Goal: Navigation & Orientation: Understand site structure

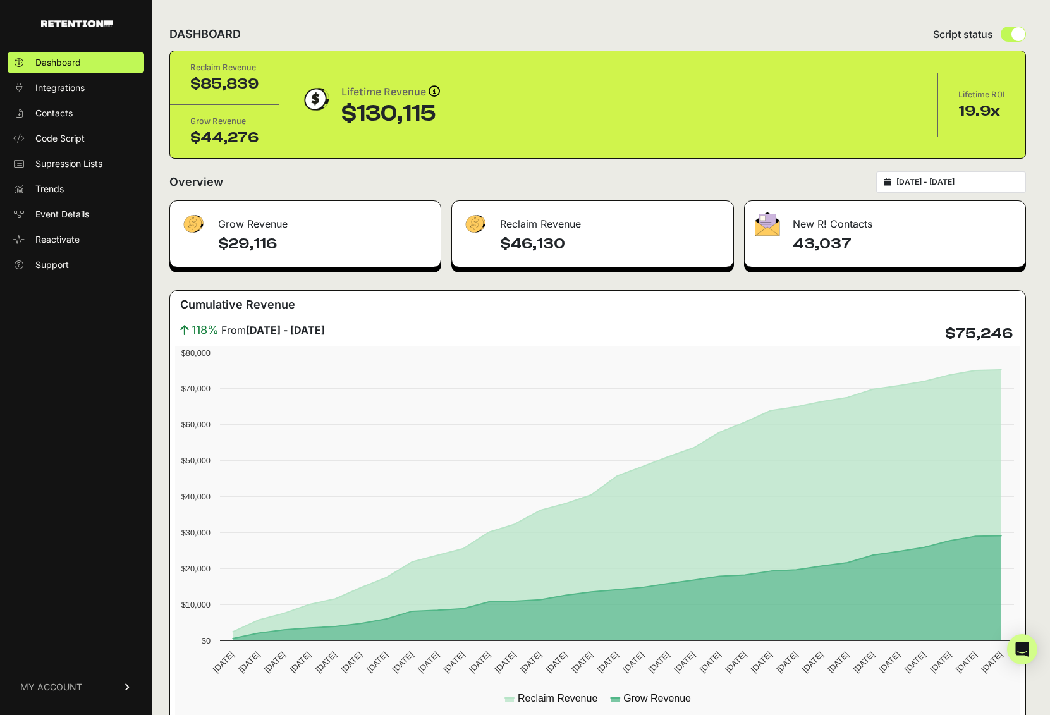
click at [992, 187] on input "[DATE] - [DATE]" at bounding box center [957, 182] width 121 height 10
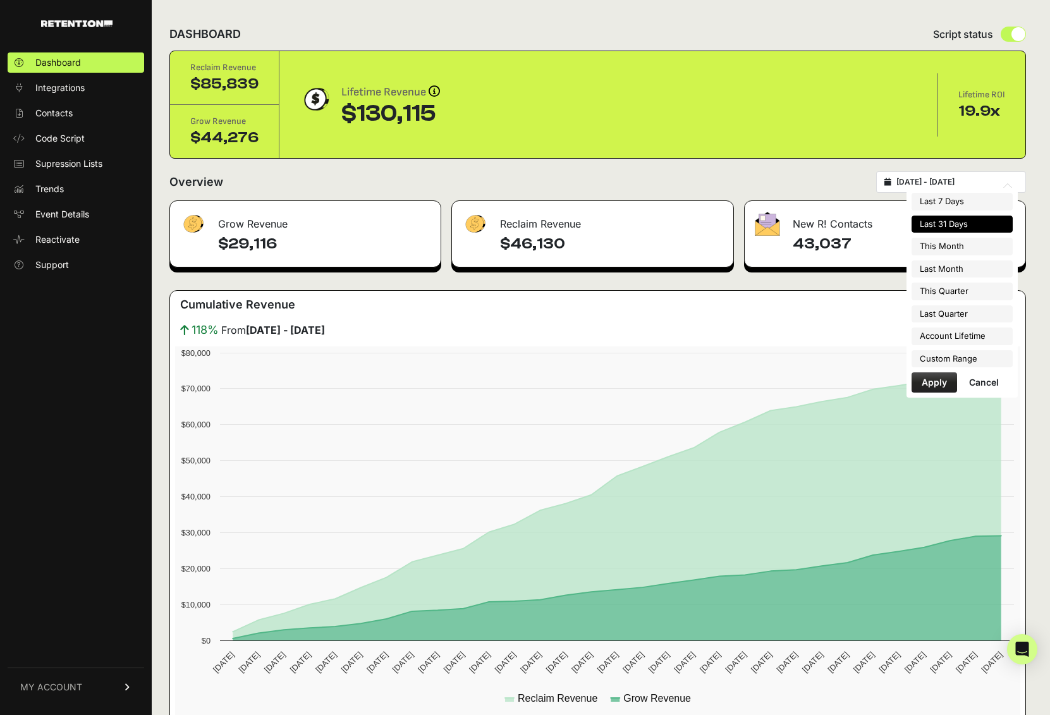
click at [787, 185] on div "Overview [DATE] - [DATE]" at bounding box center [597, 182] width 857 height 22
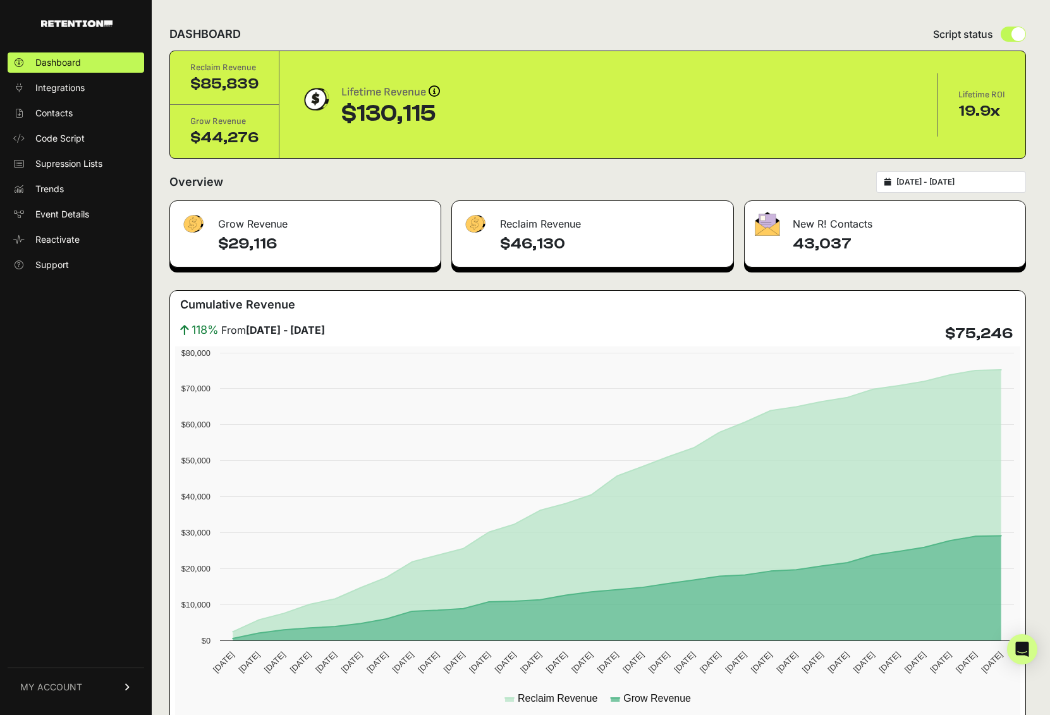
click at [204, 226] on img at bounding box center [192, 224] width 25 height 25
click at [188, 226] on img at bounding box center [192, 224] width 25 height 25
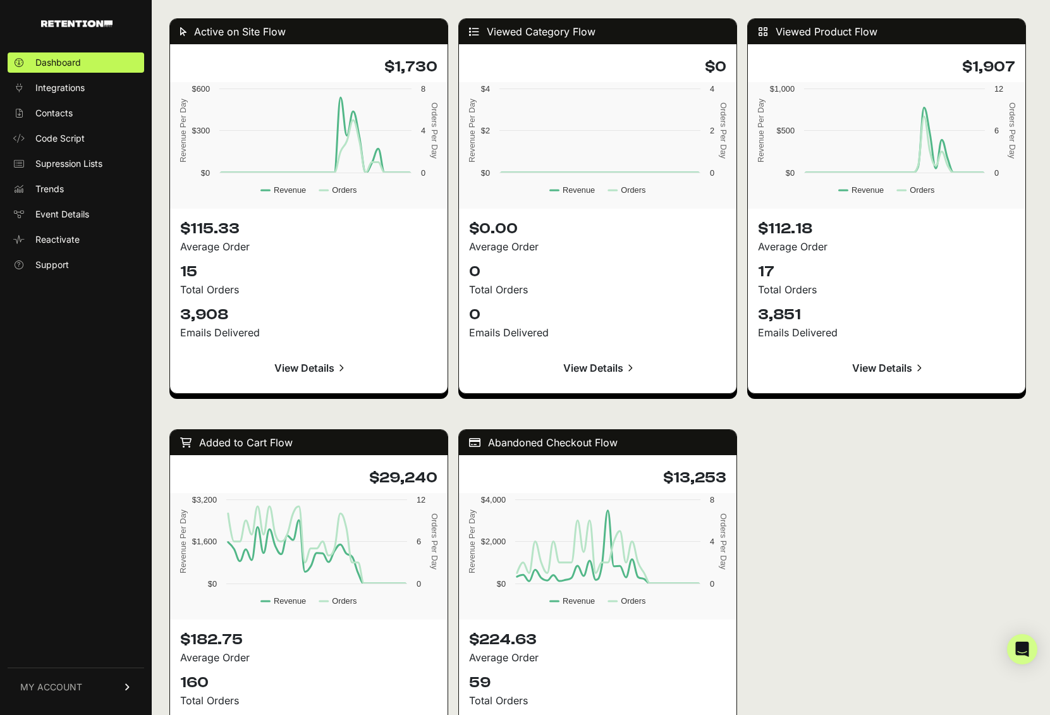
scroll to position [1243, 0]
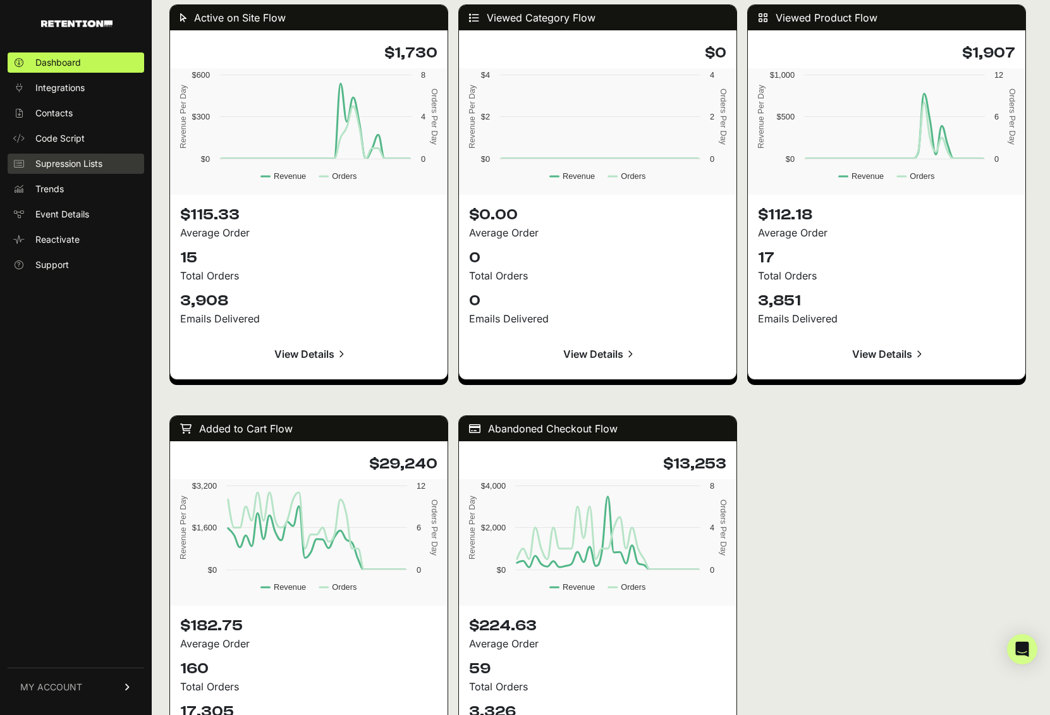
click at [76, 157] on span "Supression Lists" at bounding box center [68, 163] width 67 height 13
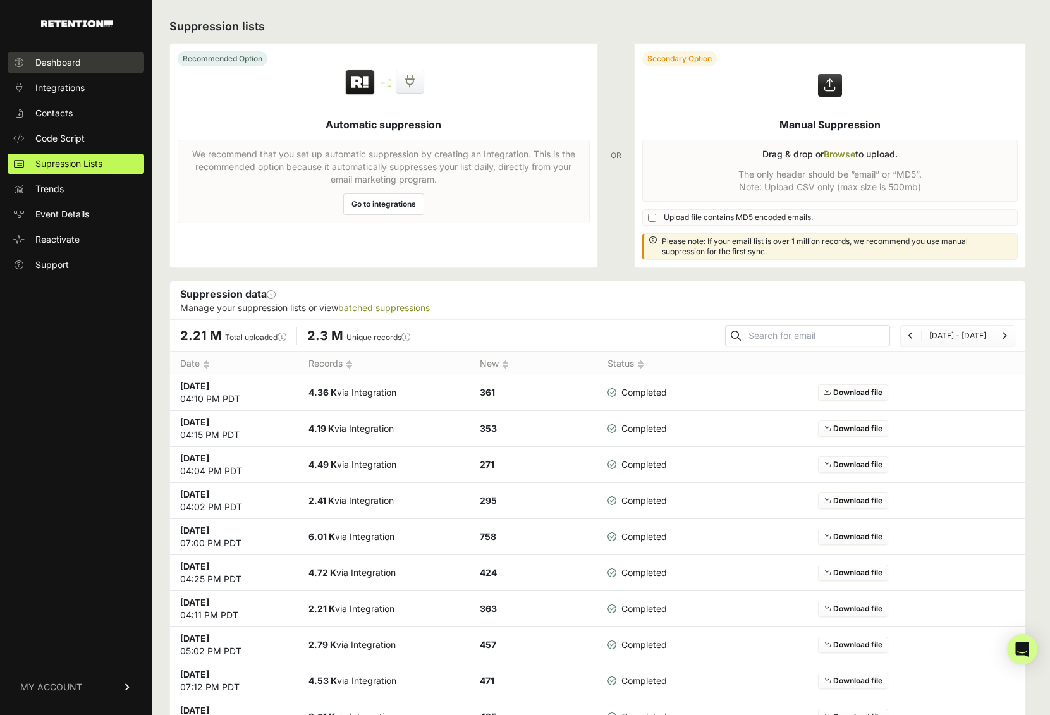
click at [56, 65] on span "Dashboard" at bounding box center [58, 62] width 46 height 13
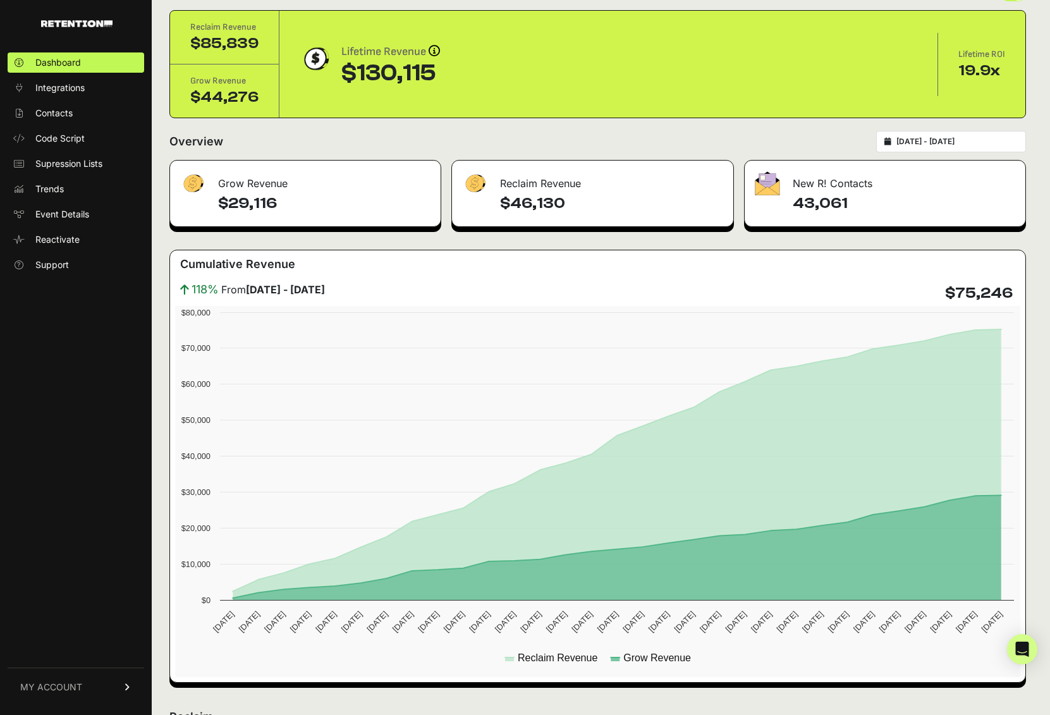
scroll to position [64, 0]
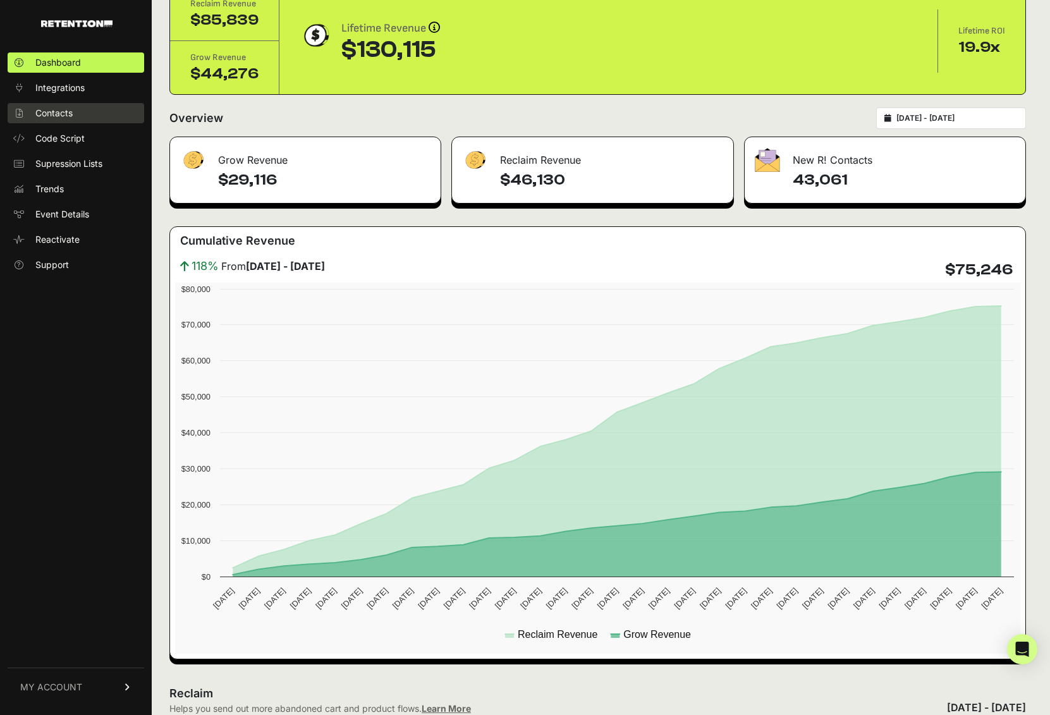
click at [56, 112] on span "Contacts" at bounding box center [53, 113] width 37 height 13
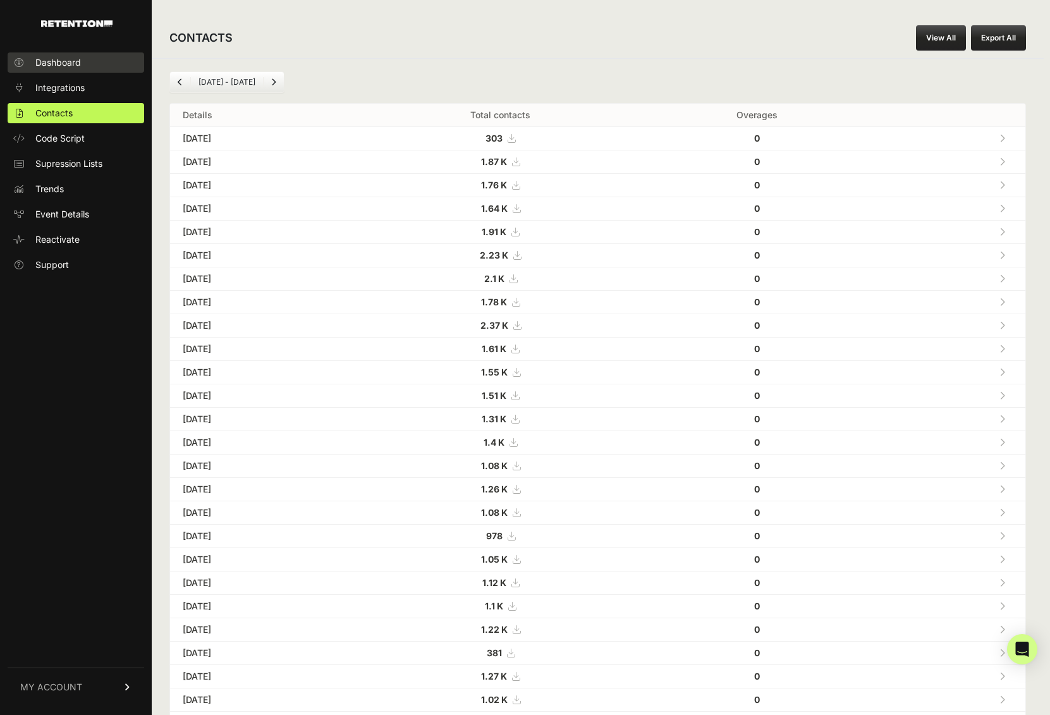
click at [44, 58] on span "Dashboard" at bounding box center [58, 62] width 46 height 13
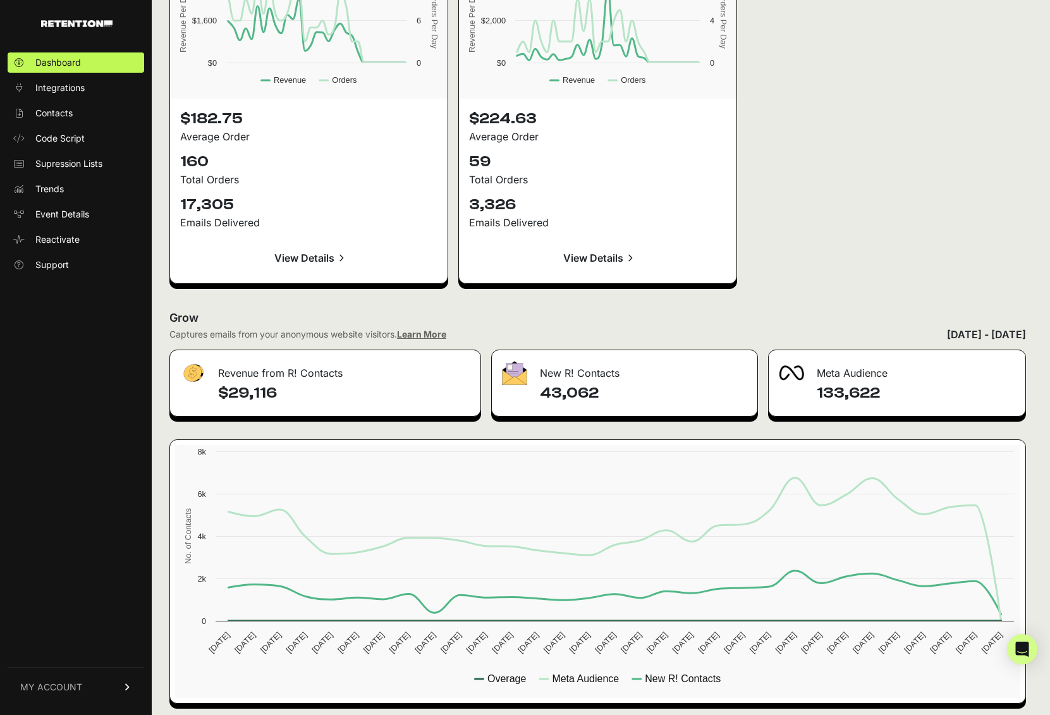
scroll to position [1747, 0]
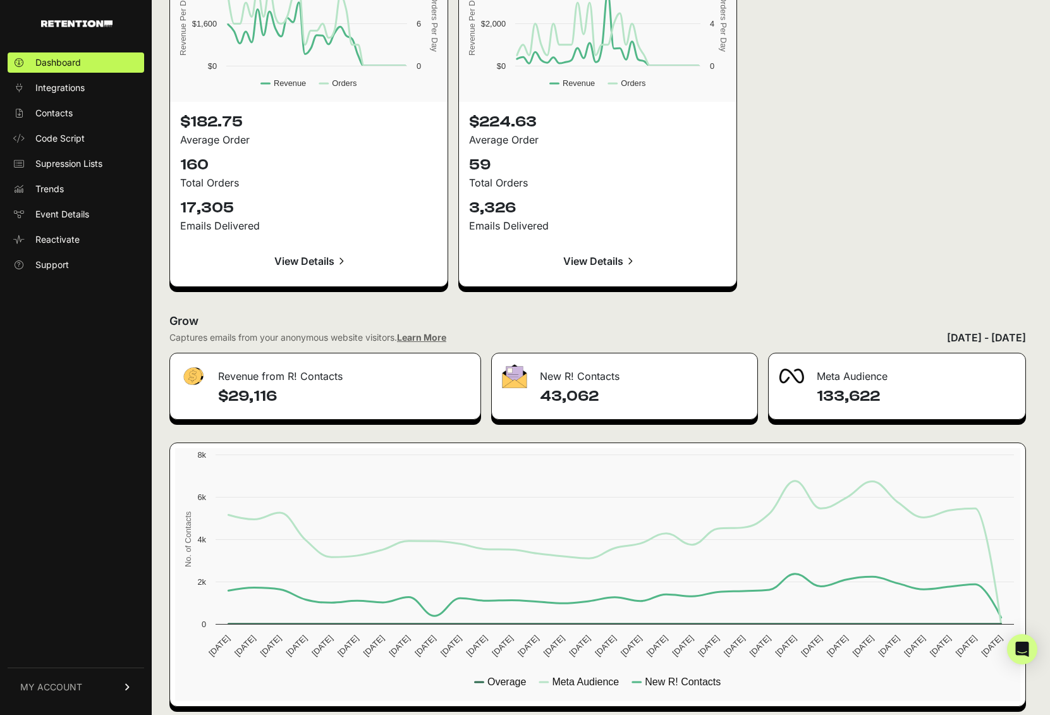
drag, startPoint x: 603, startPoint y: 395, endPoint x: 577, endPoint y: 394, distance: 26.0
click at [599, 396] on h4 "43,062" at bounding box center [643, 396] width 207 height 20
click at [436, 338] on link "Learn More" at bounding box center [421, 337] width 49 height 11
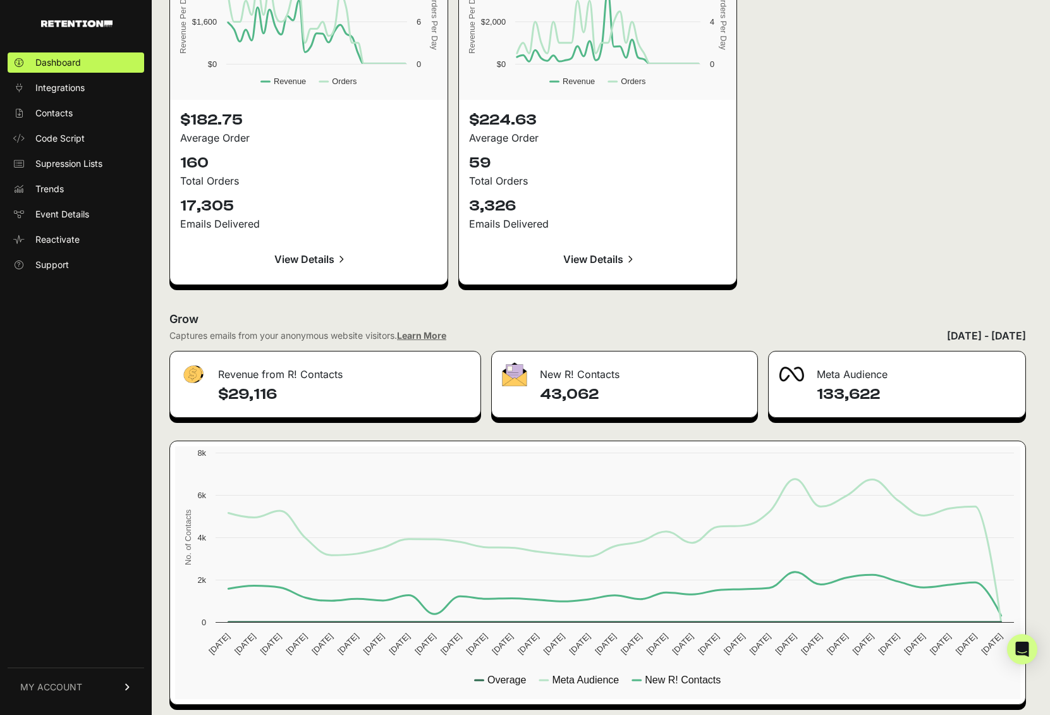
scroll to position [1750, 0]
